Goal: Information Seeking & Learning: Learn about a topic

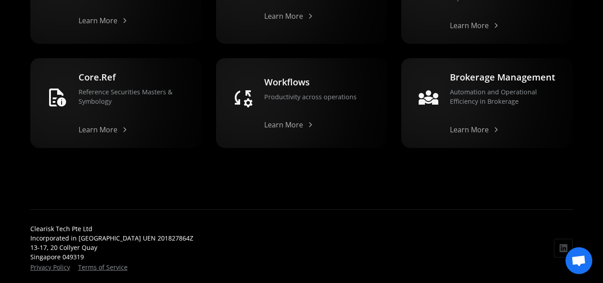
scroll to position [981, 0]
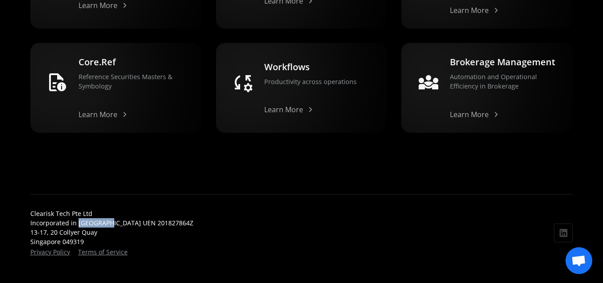
drag, startPoint x: 76, startPoint y: 212, endPoint x: 105, endPoint y: 210, distance: 28.6
click at [105, 210] on div "Clearisk Tech Pte Ltd Incorporated in Singapore UEN 201827864Z 13-17, 20 Collye…" at bounding box center [111, 228] width 163 height 38
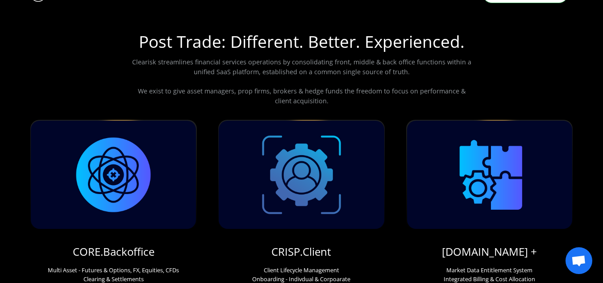
scroll to position [0, 0]
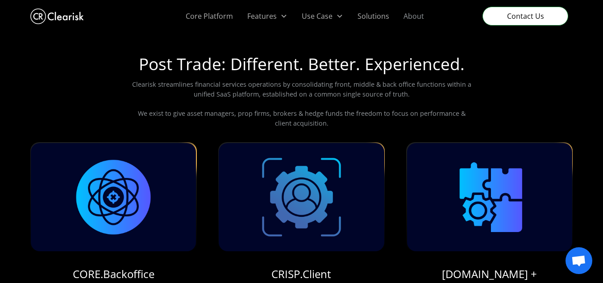
click at [410, 16] on link "About" at bounding box center [414, 16] width 35 height 32
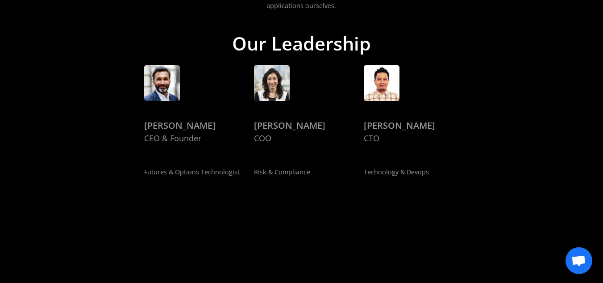
scroll to position [1429, 0]
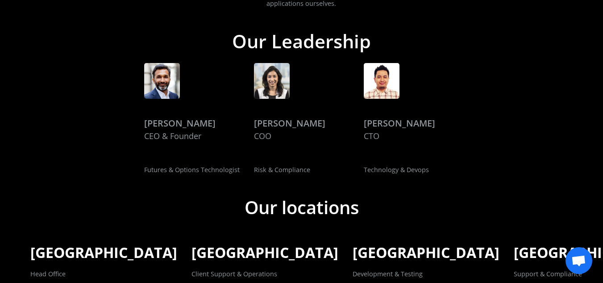
click at [164, 92] on img at bounding box center [162, 81] width 36 height 36
click at [259, 90] on img at bounding box center [272, 81] width 36 height 36
click at [390, 91] on img at bounding box center [382, 81] width 36 height 36
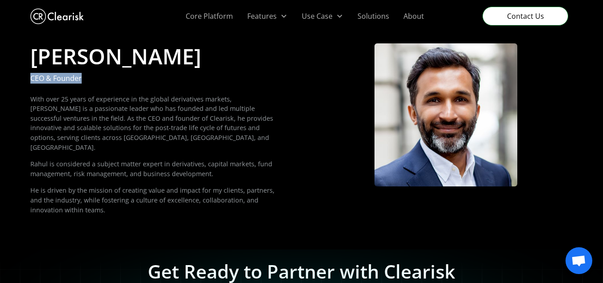
drag, startPoint x: 27, startPoint y: 74, endPoint x: 88, endPoint y: 76, distance: 61.2
click at [88, 76] on div "Rahul Kanodia CEO & Founder With over 25 years of experience in the global deri…" at bounding box center [301, 140] width 603 height 195
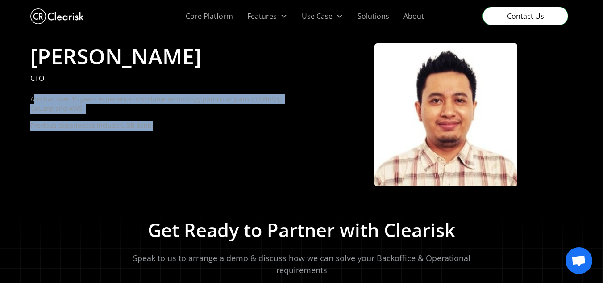
drag, startPoint x: 171, startPoint y: 128, endPoint x: 33, endPoint y: 92, distance: 141.8
click at [33, 92] on div "[PERSON_NAME] CTO Aris has over 15 years experience in scalable technology part…" at bounding box center [157, 90] width 254 height 94
click at [453, 117] on img at bounding box center [446, 114] width 143 height 143
click at [498, 97] on img at bounding box center [446, 114] width 143 height 143
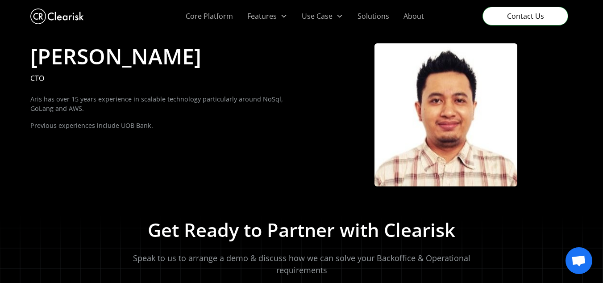
click at [335, 102] on div at bounding box center [447, 120] width 254 height 154
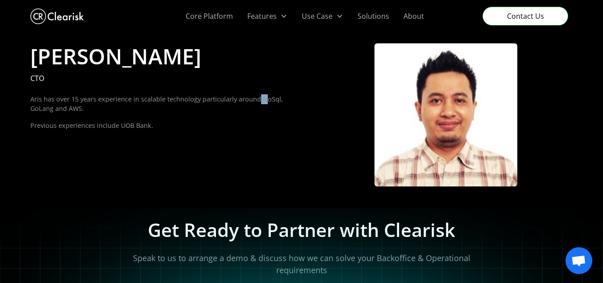
drag, startPoint x: 258, startPoint y: 100, endPoint x: 263, endPoint y: 101, distance: 5.4
click at [263, 101] on p "Aris has over 15 years experience in scalable technology particularly around No…" at bounding box center [157, 103] width 254 height 19
drag, startPoint x: 296, startPoint y: 106, endPoint x: 271, endPoint y: 106, distance: 24.6
click at [296, 106] on div "Aris Meika CTO Aris has over 15 years experience in scalable technology particu…" at bounding box center [301, 120] width 543 height 154
click at [56, 111] on p "Aris has over 15 years experience in scalable technology particularly around No…" at bounding box center [157, 103] width 254 height 19
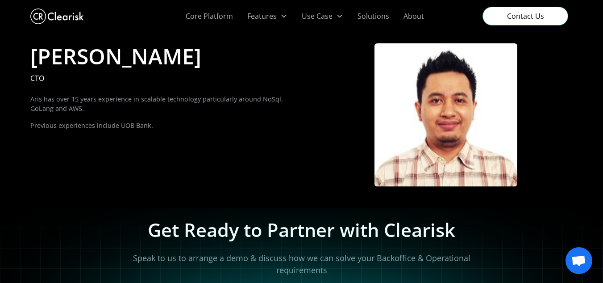
click at [46, 111] on p "Aris has over 15 years experience in scalable technology particularly around No…" at bounding box center [157, 103] width 254 height 19
click at [88, 111] on p "Aris has over 15 years experience in scalable technology particularly around No…" at bounding box center [157, 103] width 254 height 19
click at [78, 111] on p "Aris has over 15 years experience in scalable technology particularly around No…" at bounding box center [157, 103] width 254 height 19
click at [77, 111] on p "Aris has over 15 years experience in scalable technology particularly around No…" at bounding box center [157, 103] width 254 height 19
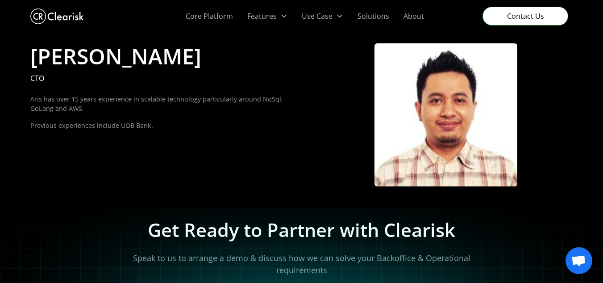
click at [117, 115] on div "Aris has over 15 years experience in scalable technology particularly around No…" at bounding box center [157, 115] width 254 height 43
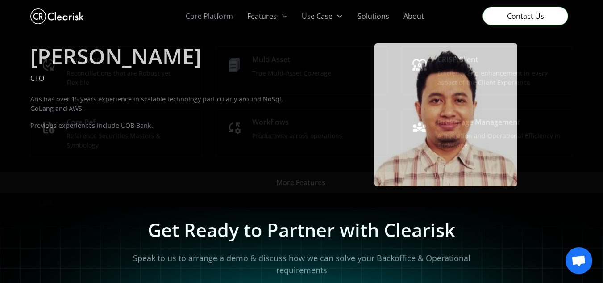
click at [234, 19] on link "Core Platform" at bounding box center [210, 16] width 62 height 32
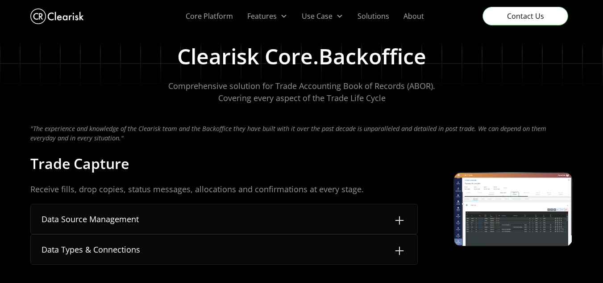
click at [498, 204] on div at bounding box center [533, 208] width 71 height 71
click at [477, 195] on img at bounding box center [513, 209] width 117 height 73
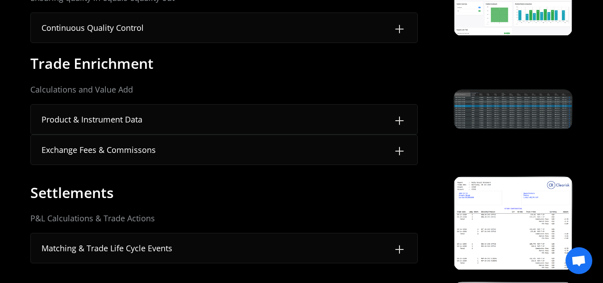
scroll to position [313, 0]
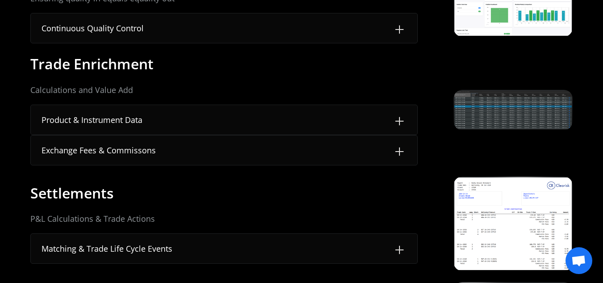
click at [497, 109] on img at bounding box center [513, 110] width 117 height 38
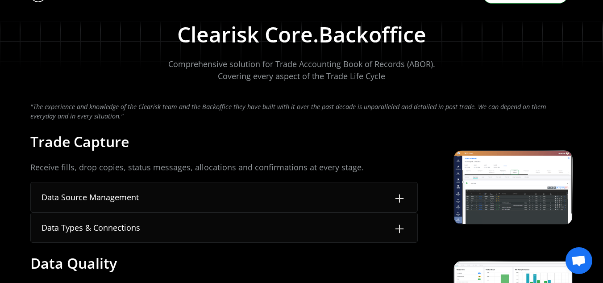
scroll to position [0, 0]
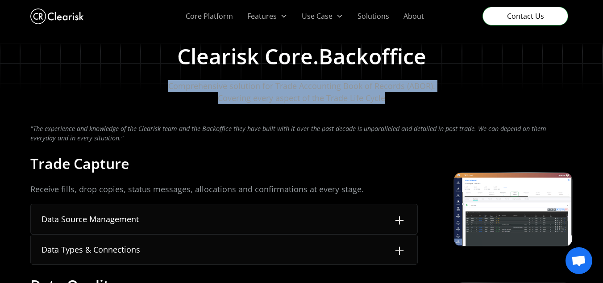
drag, startPoint x: 168, startPoint y: 82, endPoint x: 392, endPoint y: 96, distance: 224.6
click at [392, 96] on div "Clearisk Core.Backoffice Comprehensive solution for Trade Accounting Book of Re…" at bounding box center [301, 77] width 457 height 69
